Goal: Communication & Community: Answer question/provide support

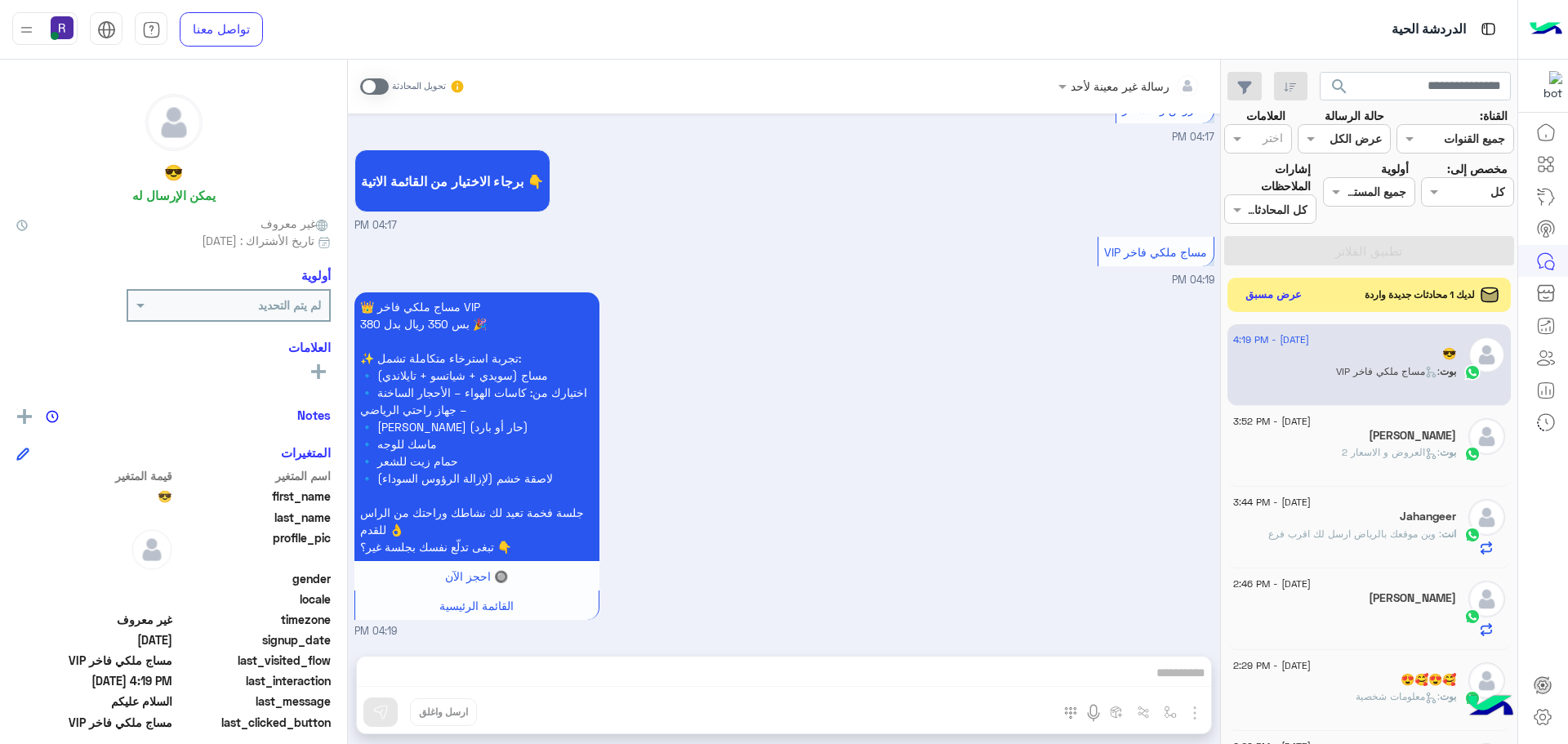
click at [1273, 291] on button "عرض مسبق" at bounding box center [1274, 295] width 69 height 22
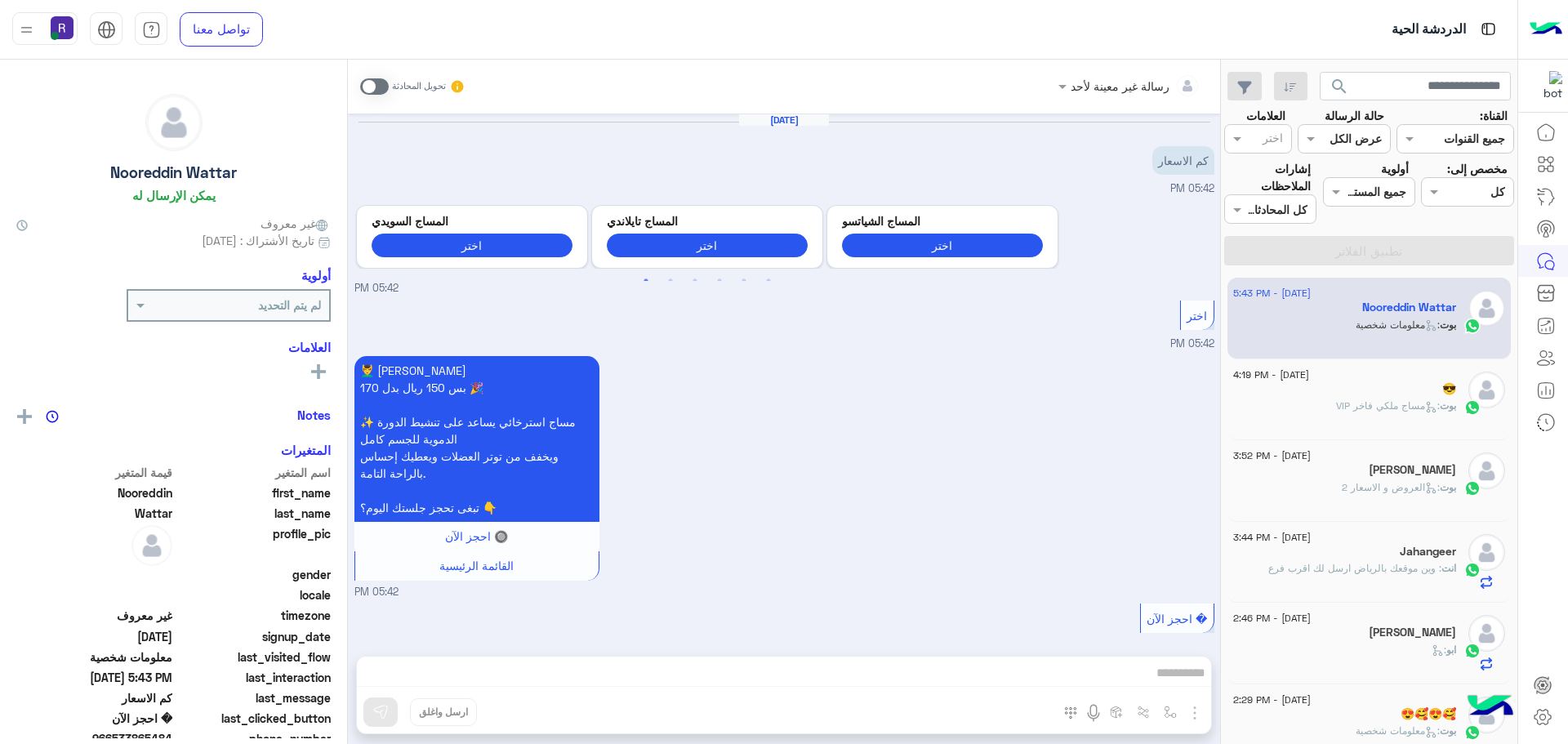
scroll to position [68, 0]
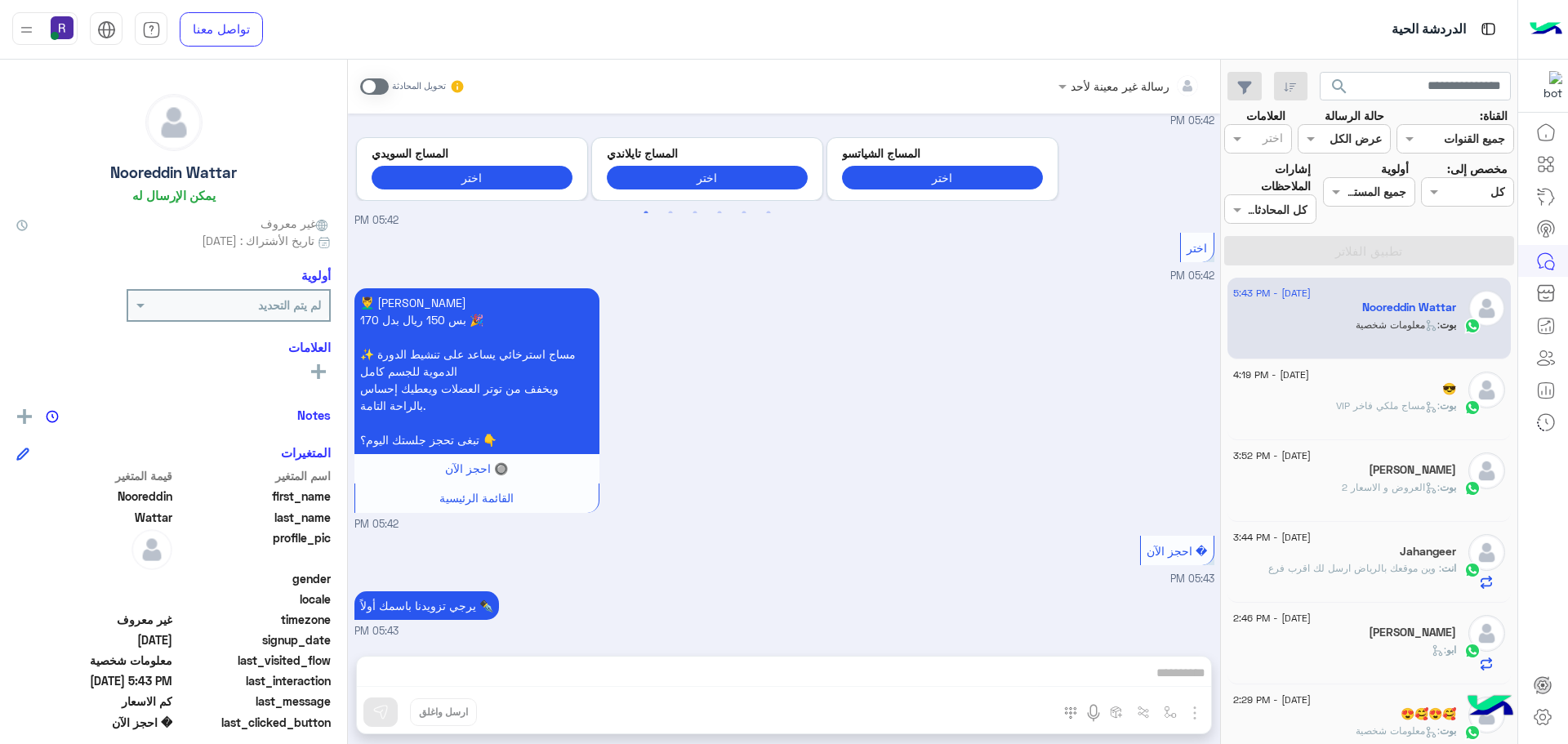
click at [759, 671] on div "رسالة غير معينة لأحد تحويل المحادثة [DATE] كم الاسعار 05:42 PM Previous المساج …" at bounding box center [784, 405] width 872 height 691
click at [364, 85] on span at bounding box center [374, 86] width 29 height 17
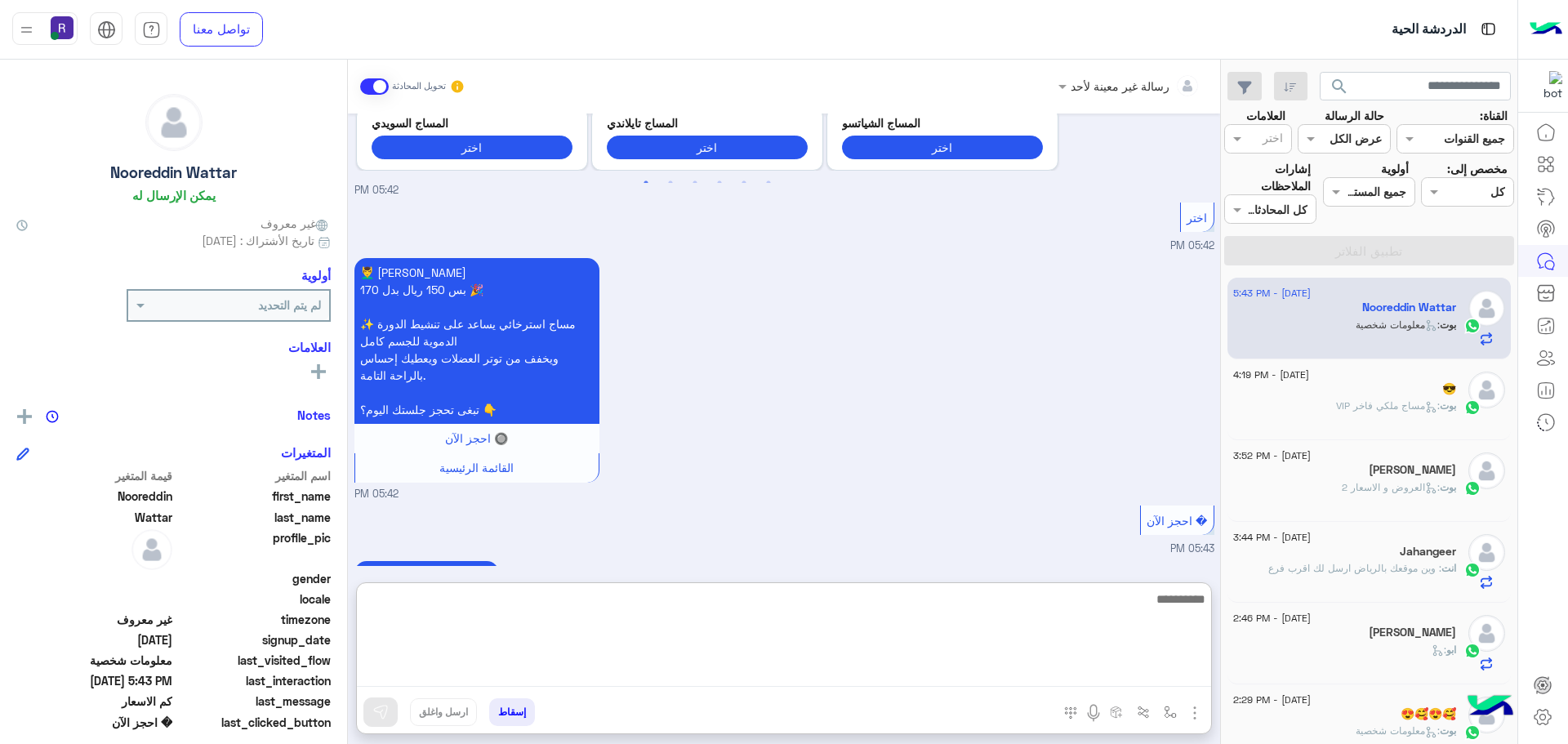
click at [1021, 671] on textarea at bounding box center [784, 637] width 854 height 98
click at [1105, 599] on textarea "**********" at bounding box center [784, 637] width 854 height 98
type textarea "**********"
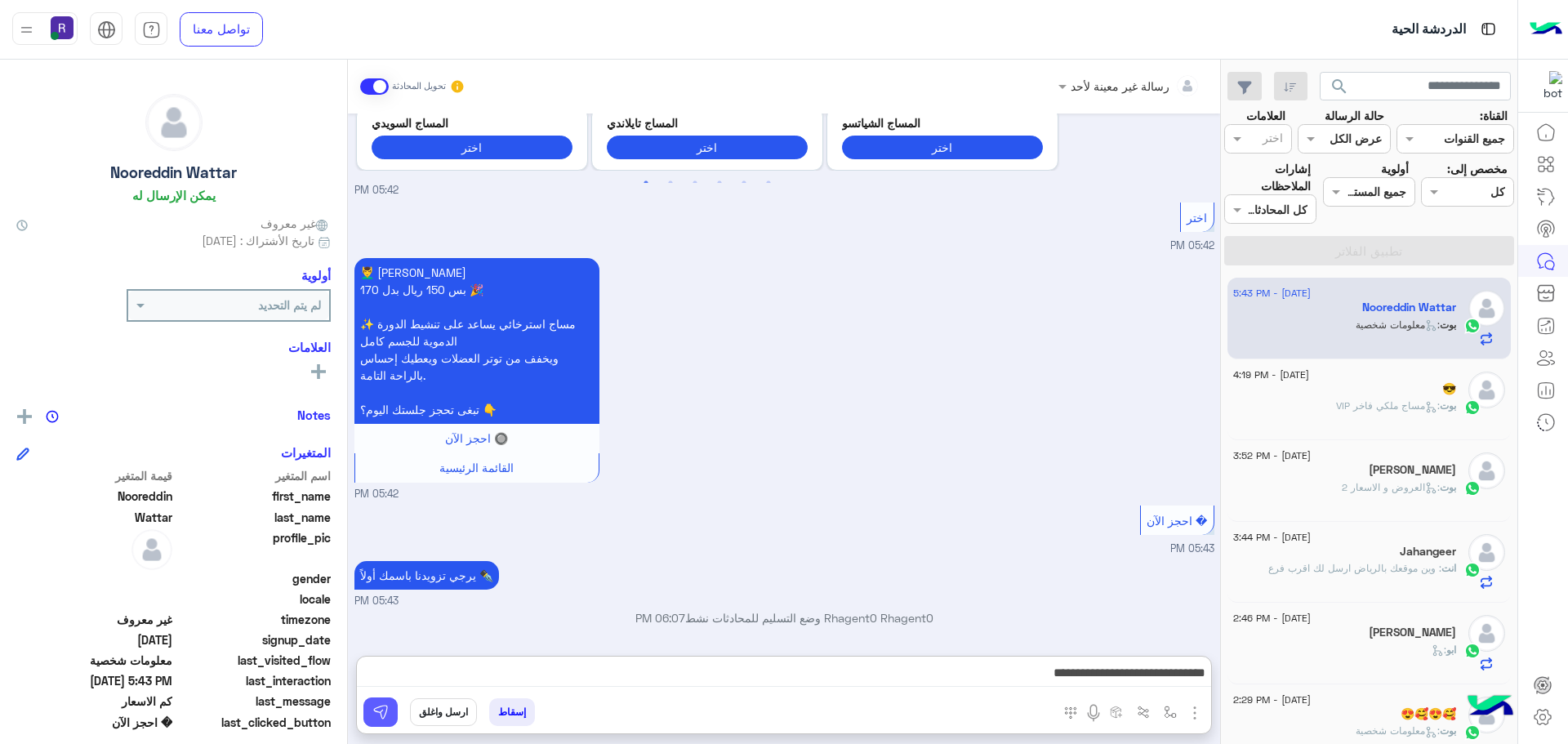
click at [378, 708] on img at bounding box center [381, 712] width 17 height 17
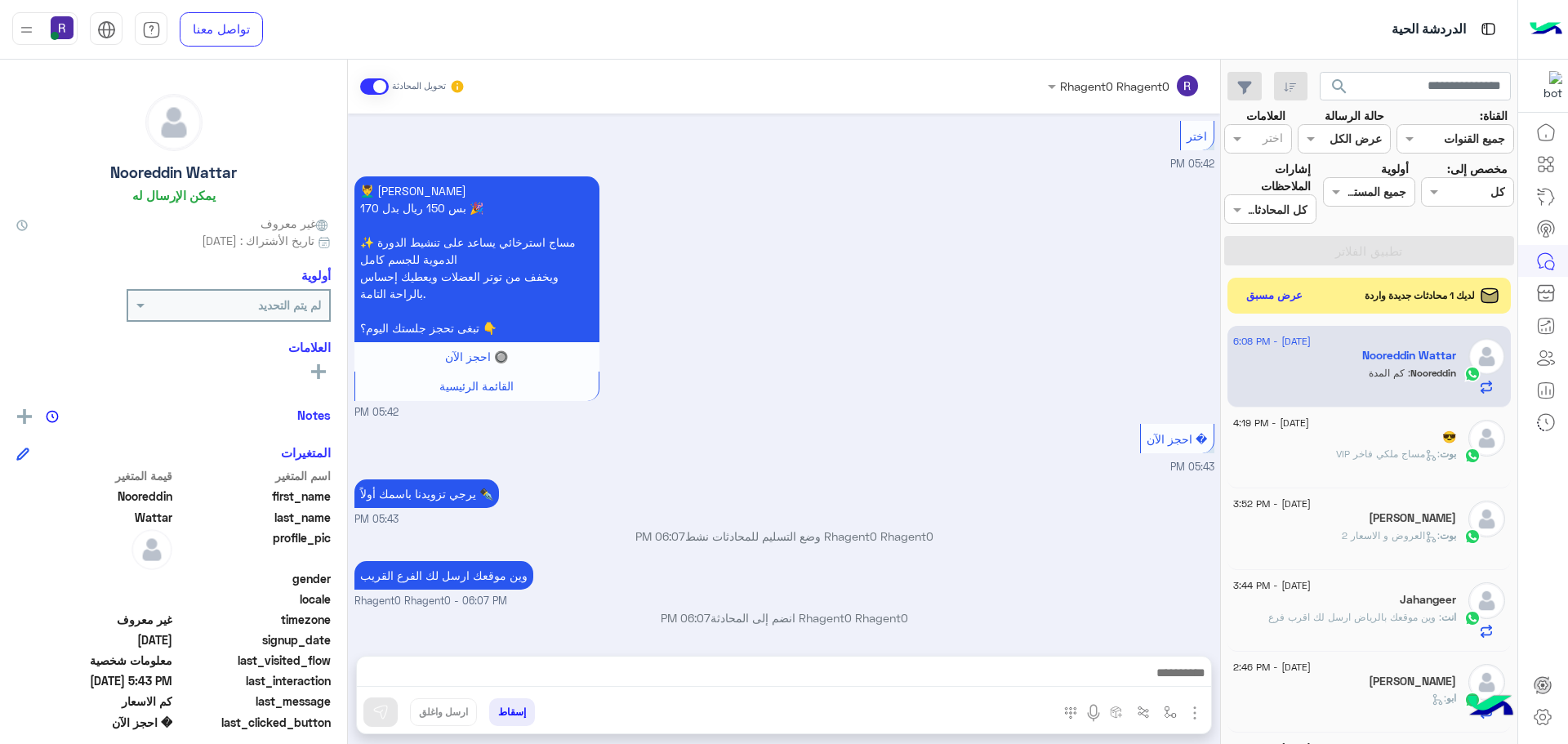
scroll to position [296, 0]
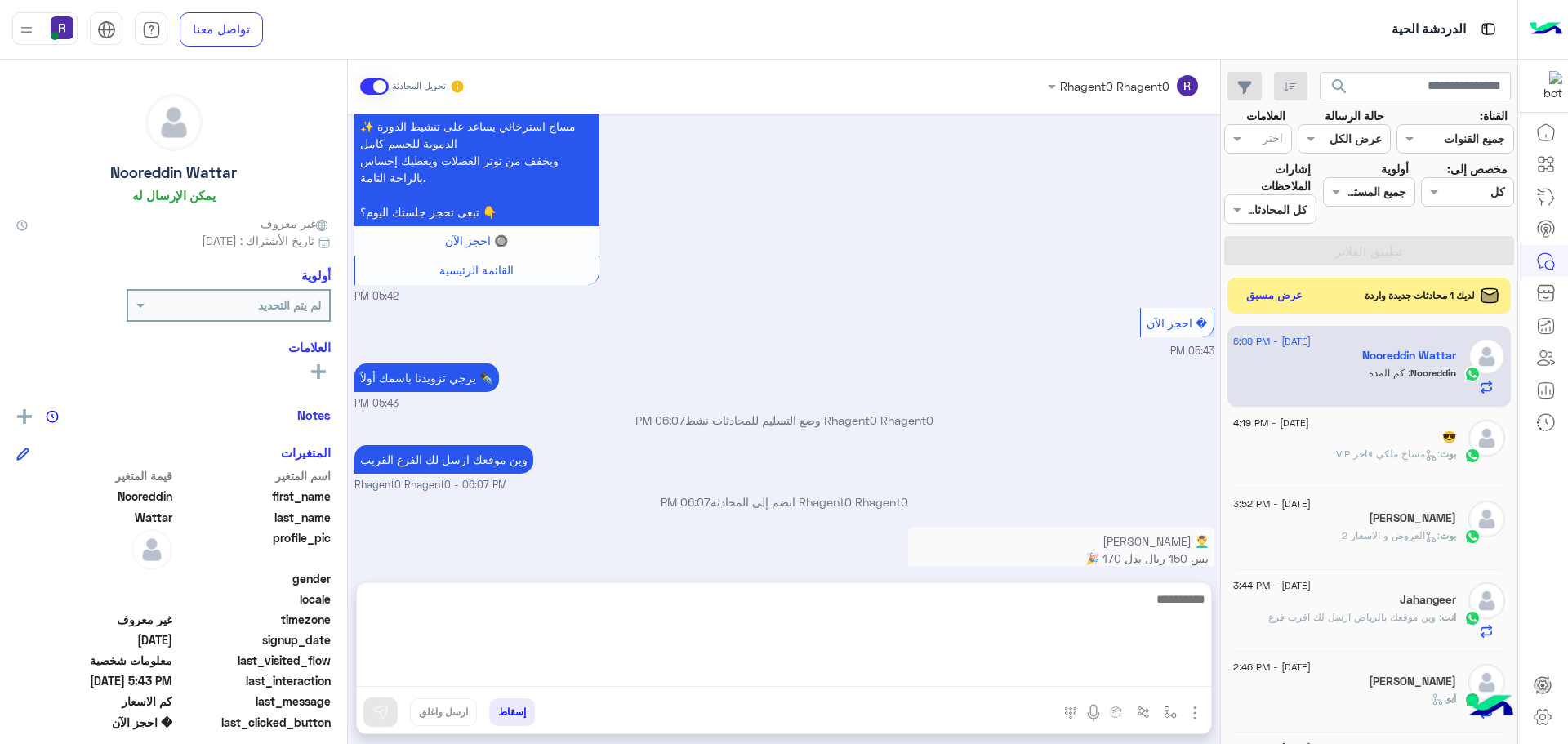
click at [1179, 671] on textarea at bounding box center [784, 637] width 854 height 98
type textarea "********"
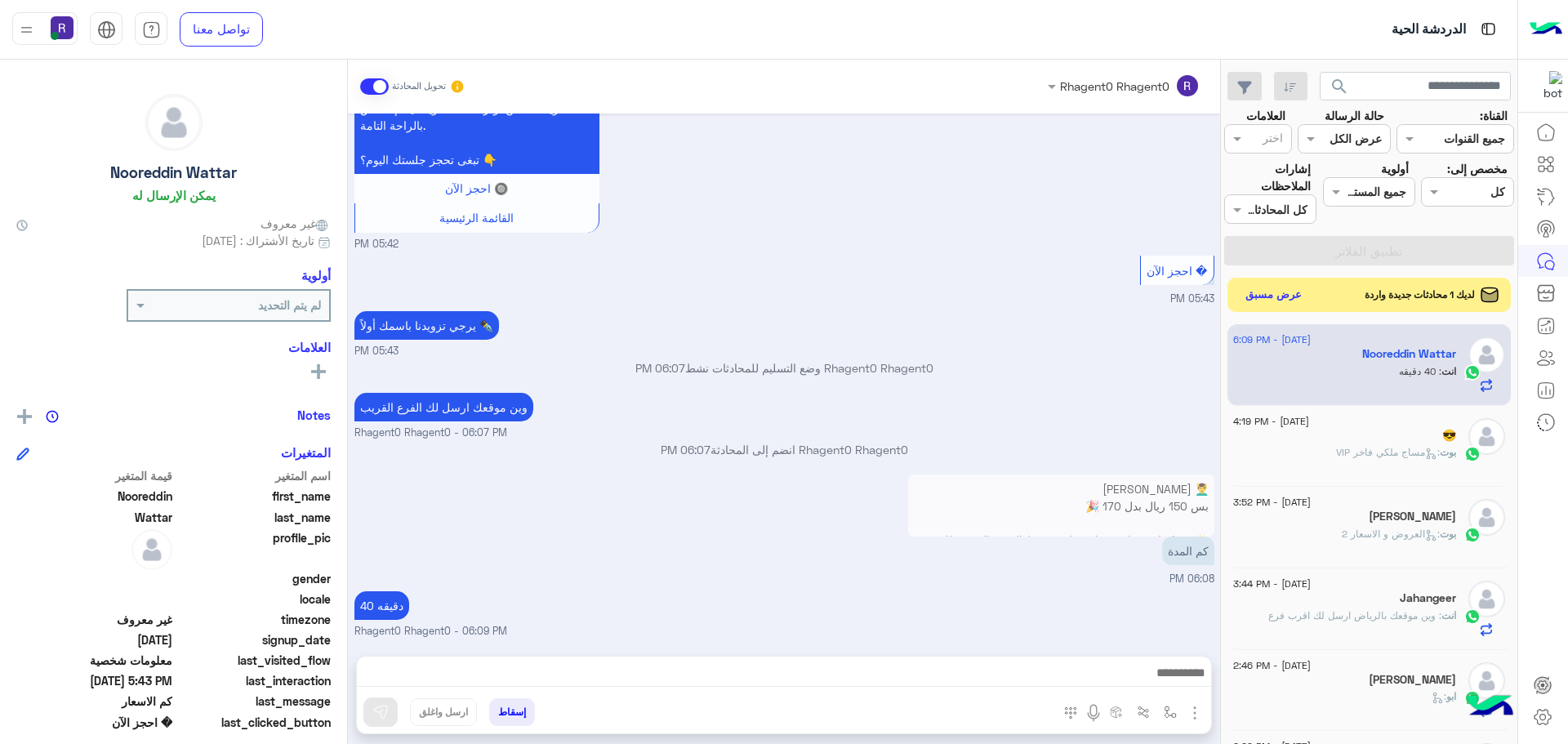
scroll to position [348, 0]
click at [1299, 290] on button "عرض مسبق" at bounding box center [1274, 295] width 69 height 22
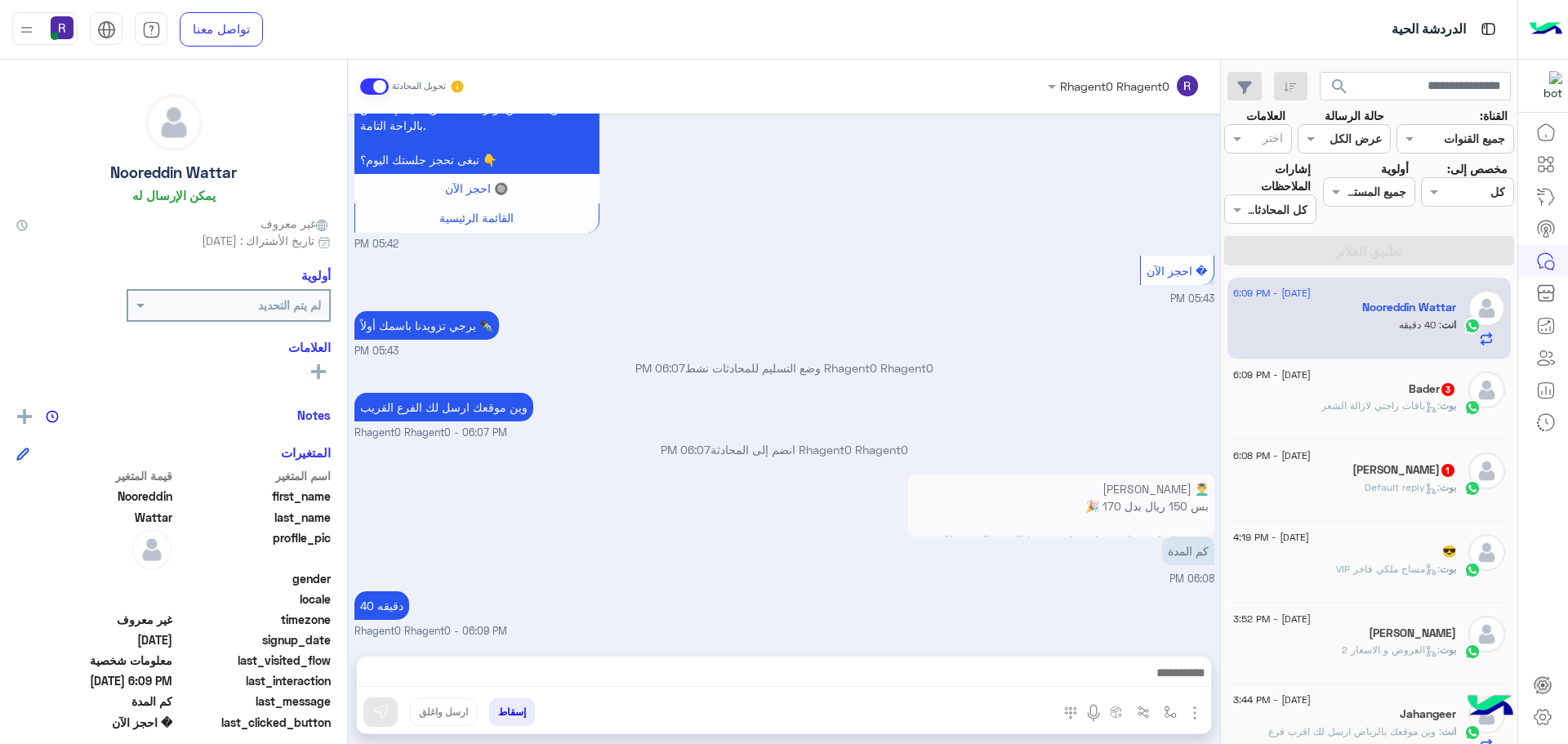
scroll to position [347, 0]
click at [1451, 397] on div "[PERSON_NAME] 3" at bounding box center [1345, 391] width 223 height 17
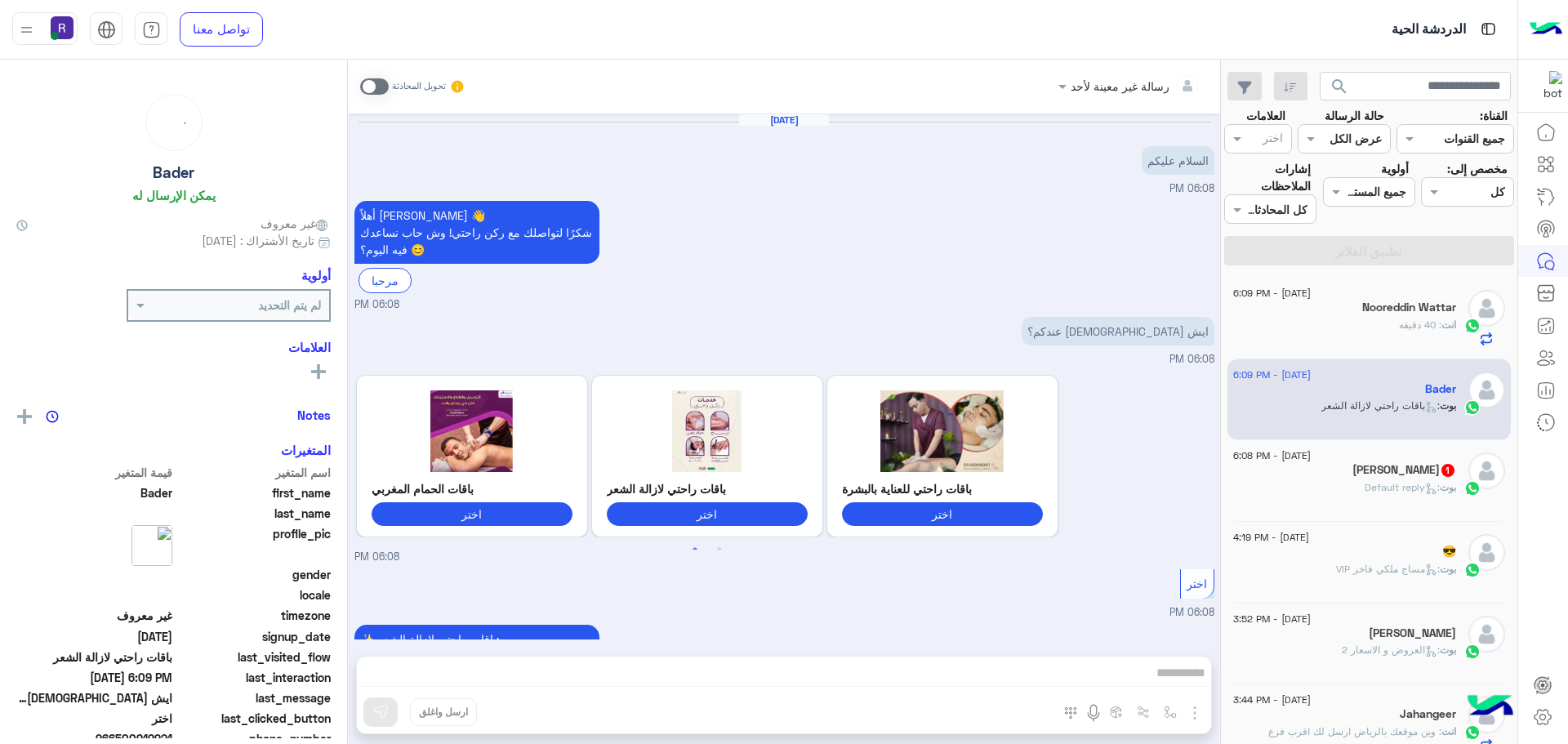
scroll to position [246, 0]
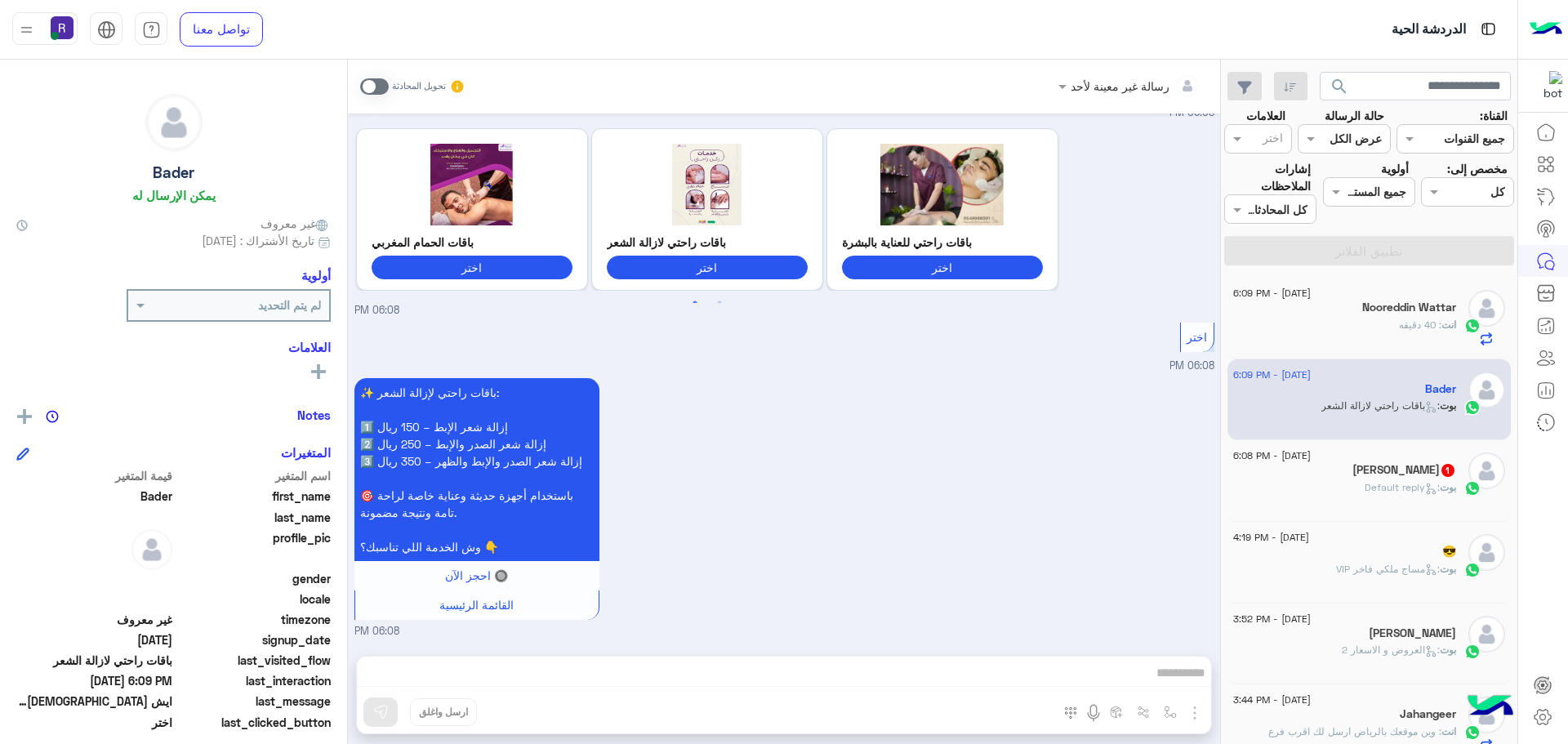
click at [1396, 502] on div "[PERSON_NAME] : Default reply" at bounding box center [1345, 494] width 223 height 29
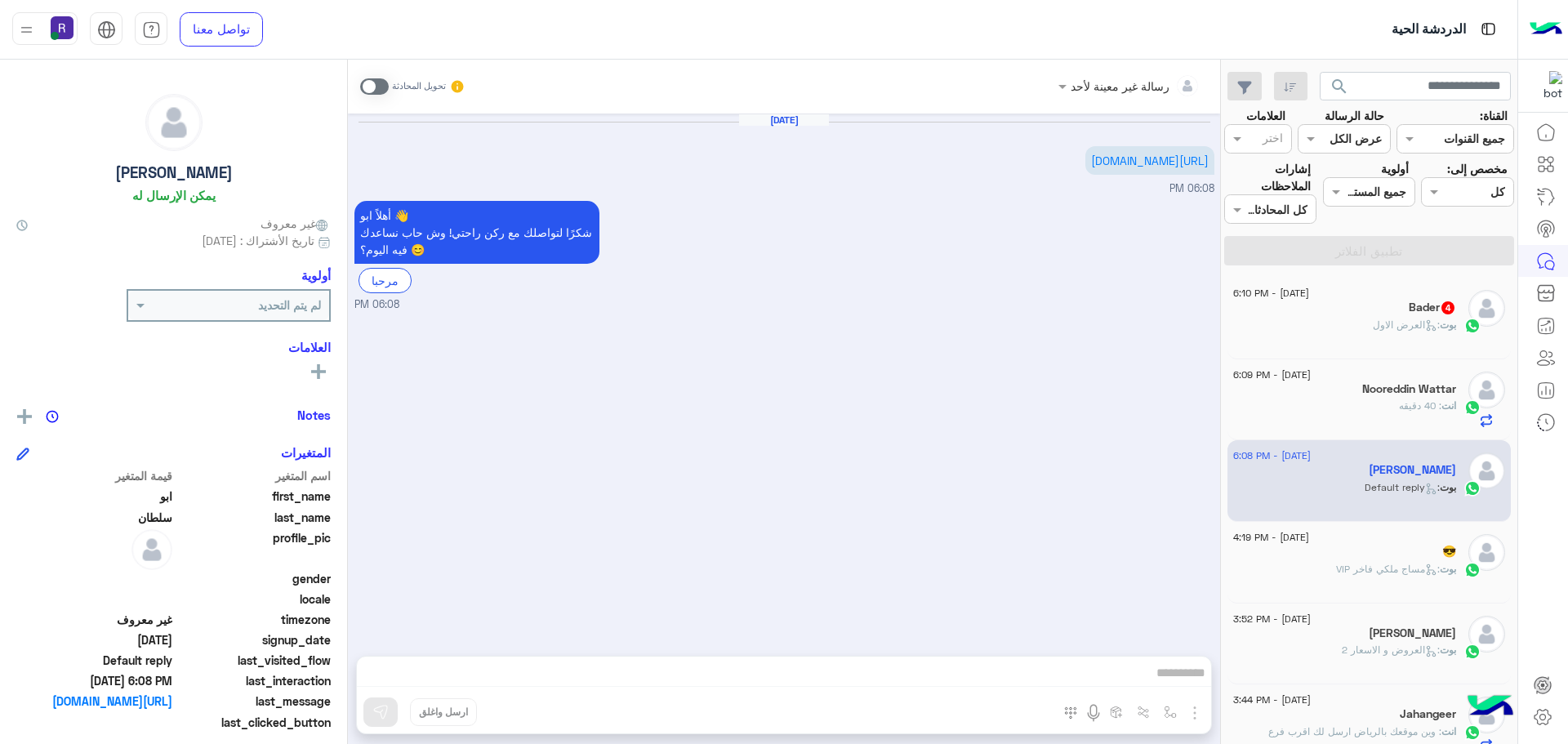
click at [1436, 330] on p "بوت : العرض الاول" at bounding box center [1414, 325] width 84 height 15
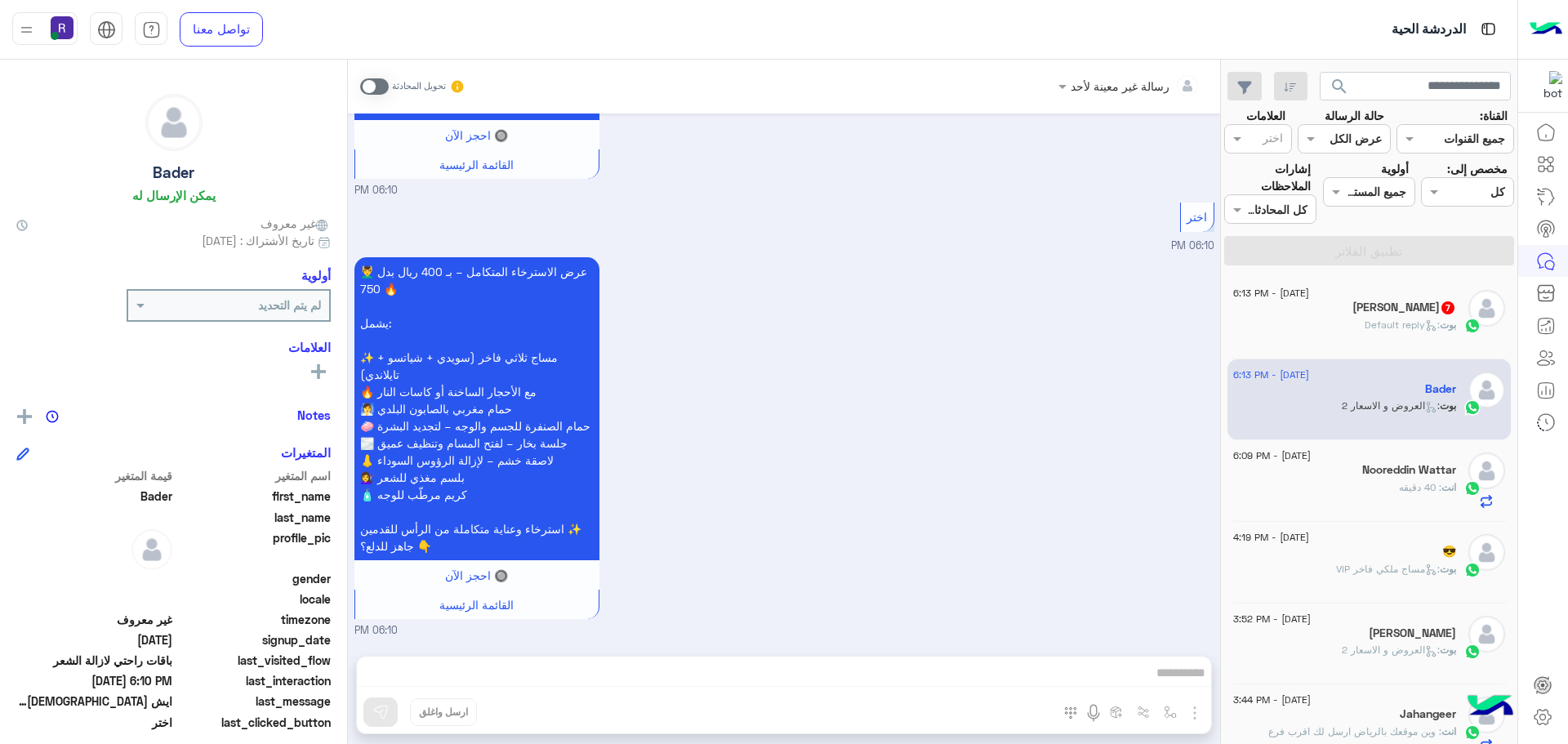
scroll to position [2985, 0]
